Goal: Task Accomplishment & Management: Check status

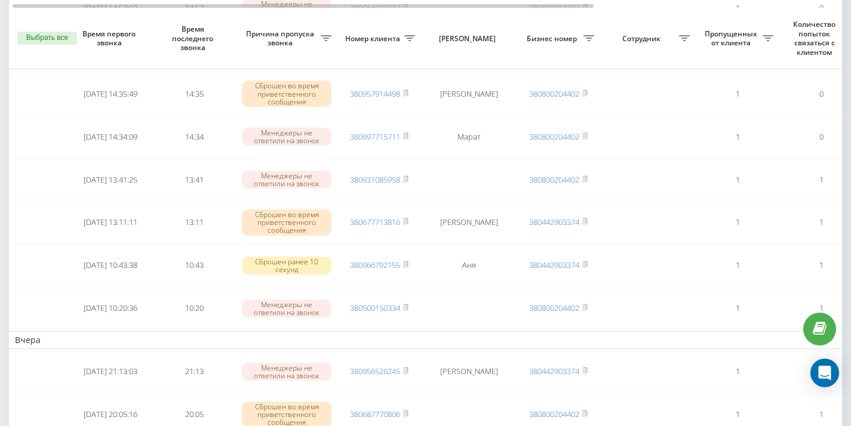
scroll to position [708, 0]
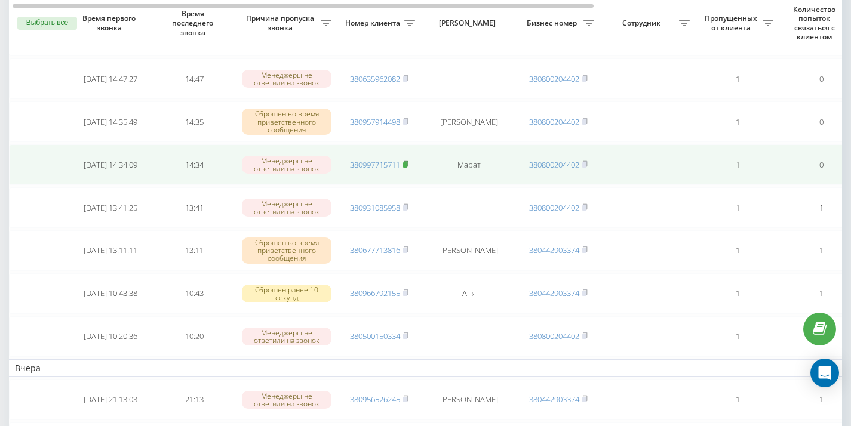
click at [406, 164] on rect at bounding box center [405, 164] width 4 height 5
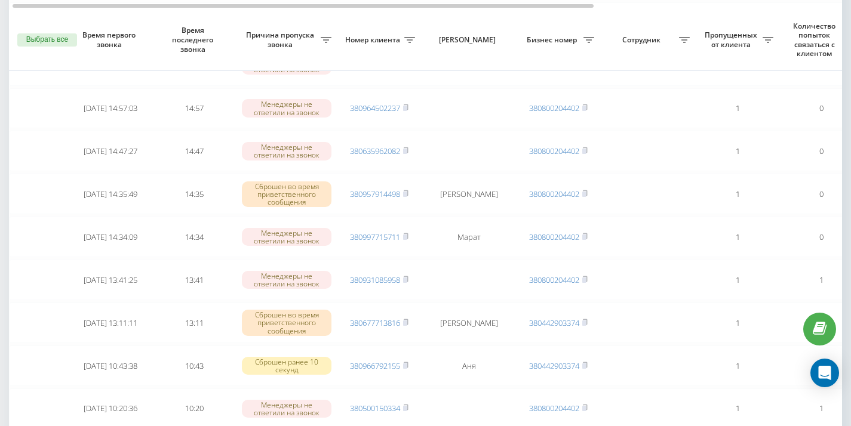
scroll to position [566, 0]
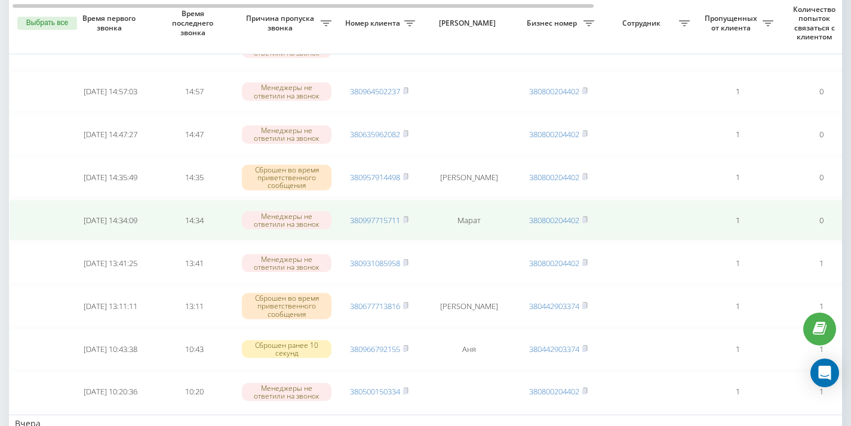
click at [411, 220] on td "380997715711" at bounding box center [379, 220] width 84 height 41
click at [407, 220] on rect at bounding box center [405, 220] width 4 height 5
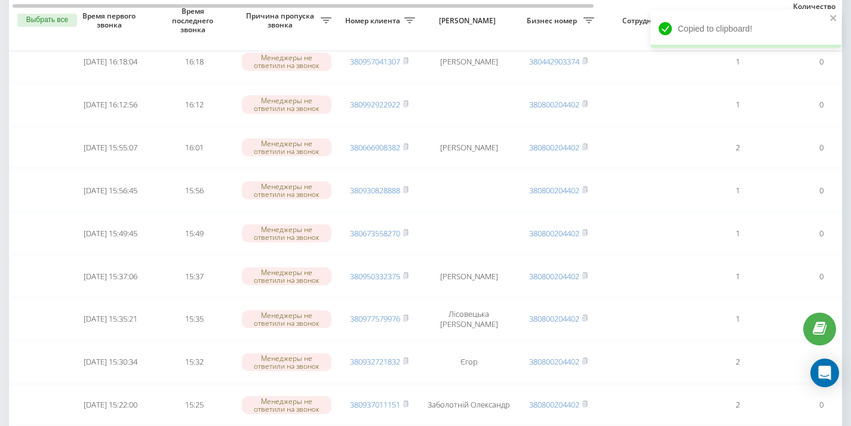
scroll to position [163, 0]
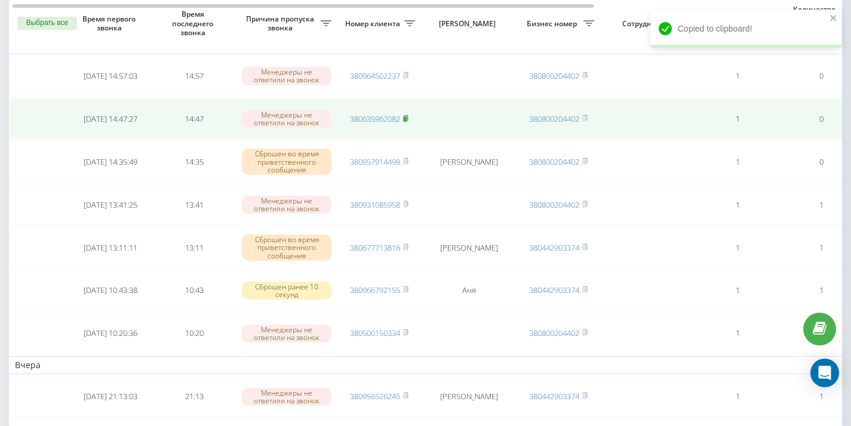
click at [407, 118] on rect at bounding box center [405, 118] width 4 height 5
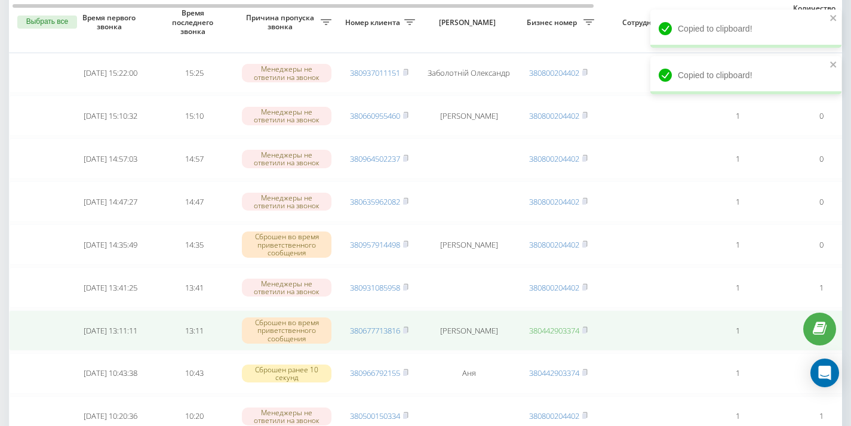
scroll to position [582, 0]
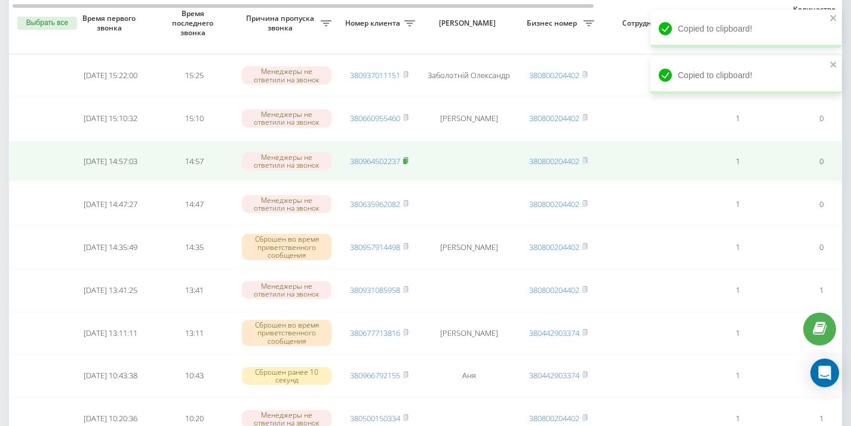
click at [406, 160] on rect at bounding box center [405, 161] width 4 height 5
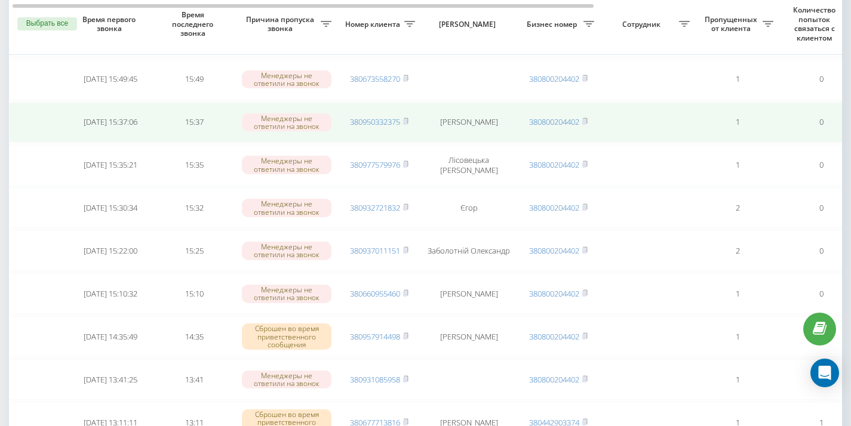
scroll to position [451, 0]
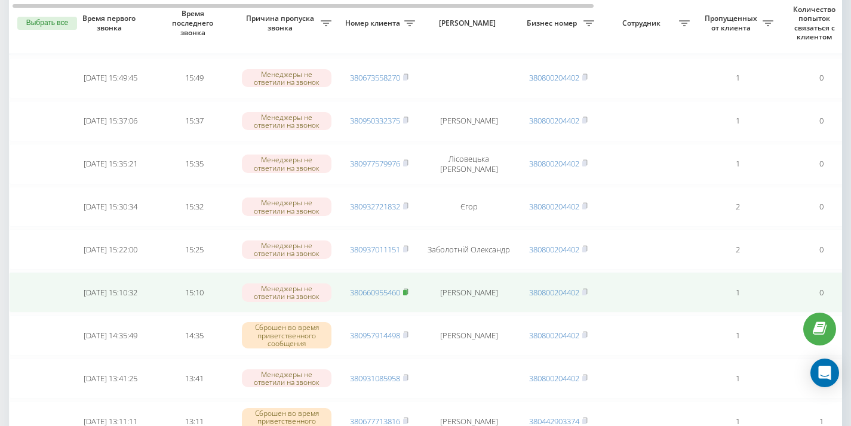
click at [407, 294] on rect at bounding box center [405, 292] width 4 height 5
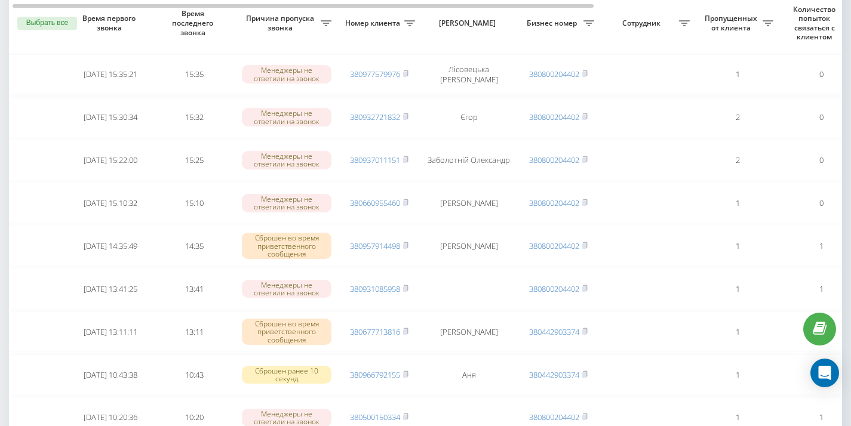
scroll to position [542, 0]
click at [408, 197] on icon at bounding box center [405, 200] width 5 height 7
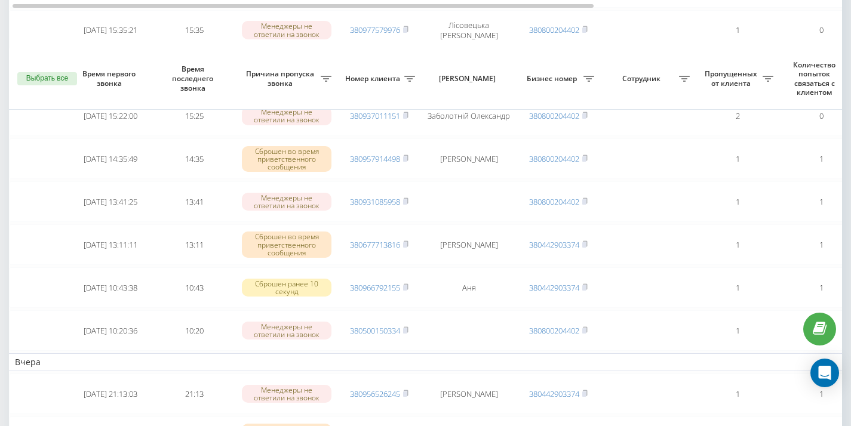
scroll to position [450, 0]
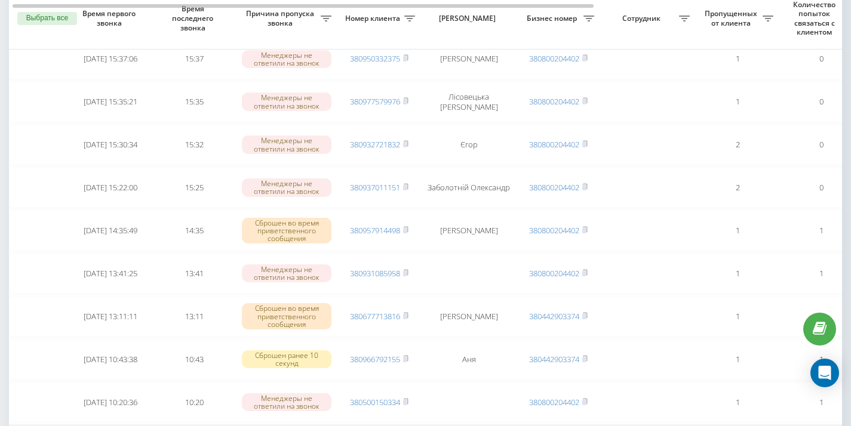
scroll to position [535, 0]
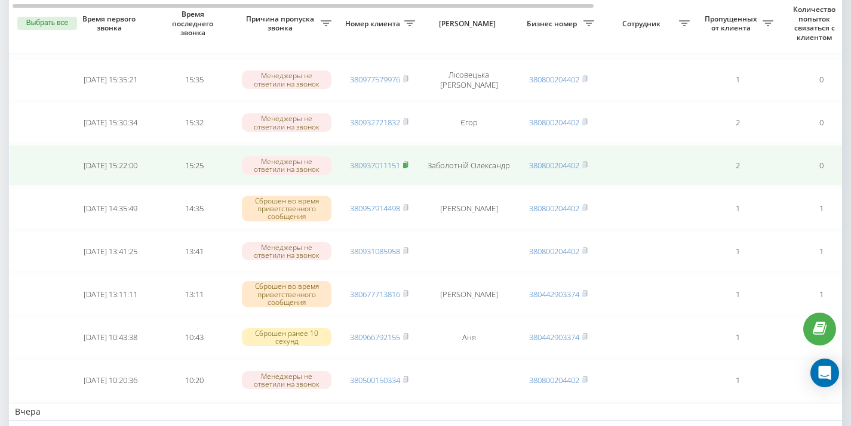
click at [408, 165] on icon at bounding box center [405, 164] width 5 height 7
